Goal: Navigation & Orientation: Find specific page/section

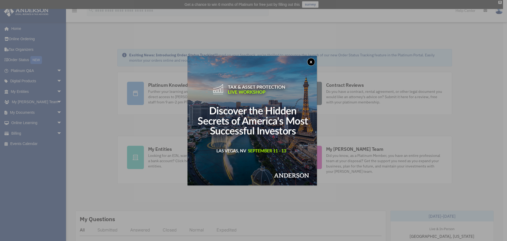
click at [315, 61] on button "x" at bounding box center [311, 62] width 8 height 8
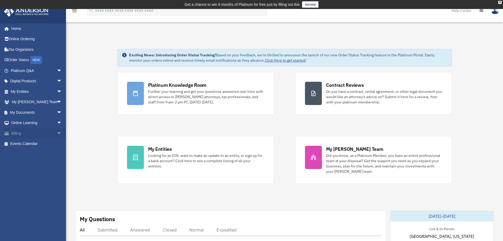
click at [26, 133] on link "Billing arrow_drop_down" at bounding box center [37, 133] width 66 height 11
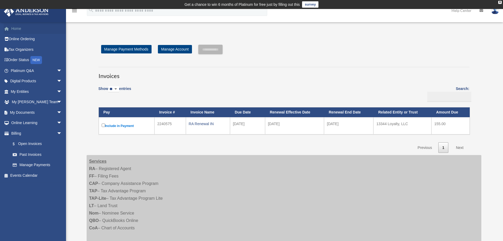
click at [27, 31] on link "Home" at bounding box center [37, 28] width 66 height 11
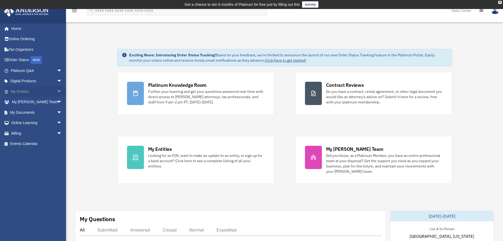
click at [47, 92] on link "My Entities arrow_drop_down" at bounding box center [37, 91] width 66 height 11
